Goal: Transaction & Acquisition: Purchase product/service

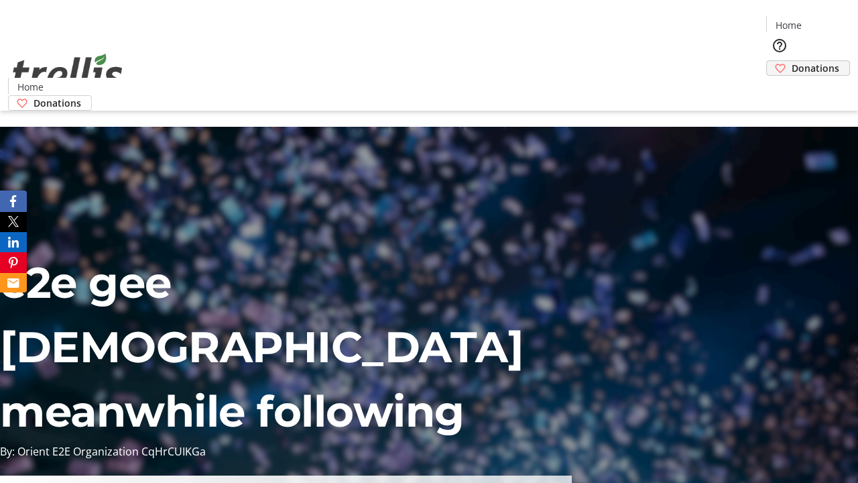
click at [791, 61] on span "Donations" at bounding box center [815, 68] width 48 height 14
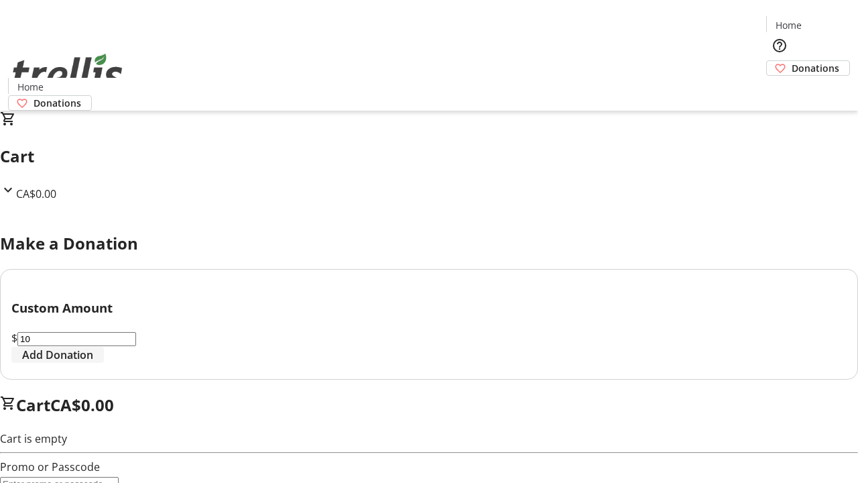
click at [93, 363] on span "Add Donation" at bounding box center [57, 354] width 71 height 16
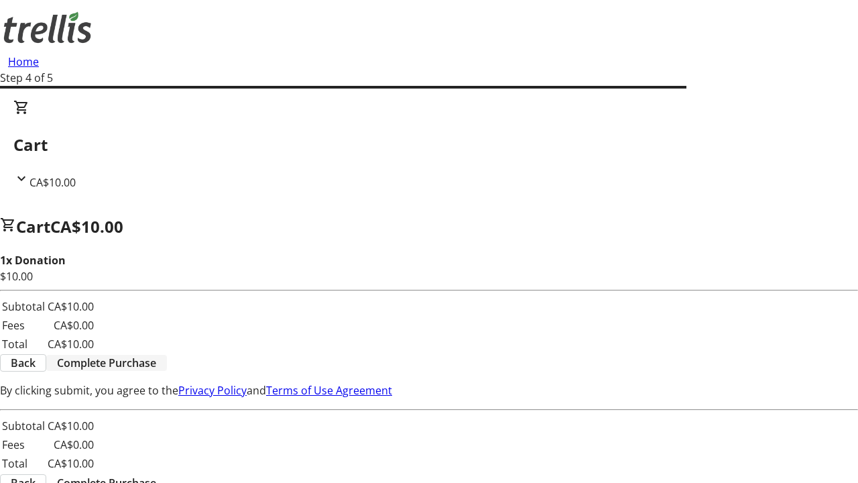
click at [156, 355] on span "Complete Purchase" at bounding box center [106, 363] width 99 height 16
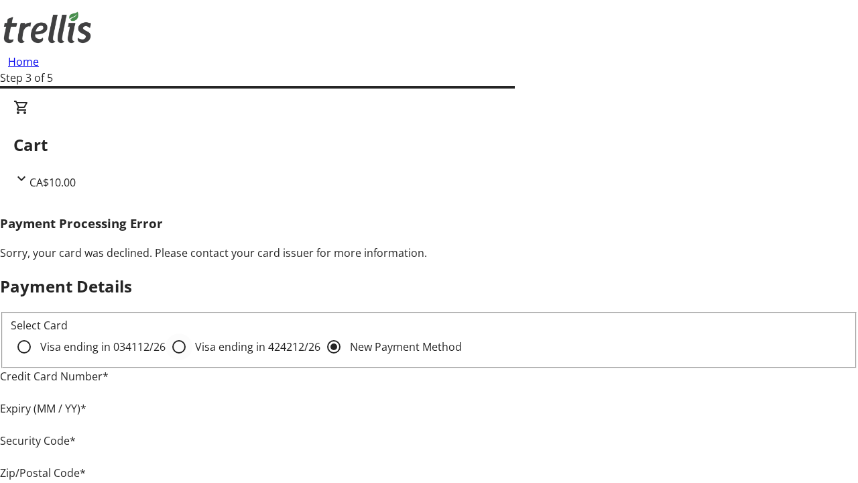
click at [166, 358] on input "Visa ending in 4242 12/26" at bounding box center [179, 346] width 27 height 27
radio input "true"
